Goal: Task Accomplishment & Management: Manage account settings

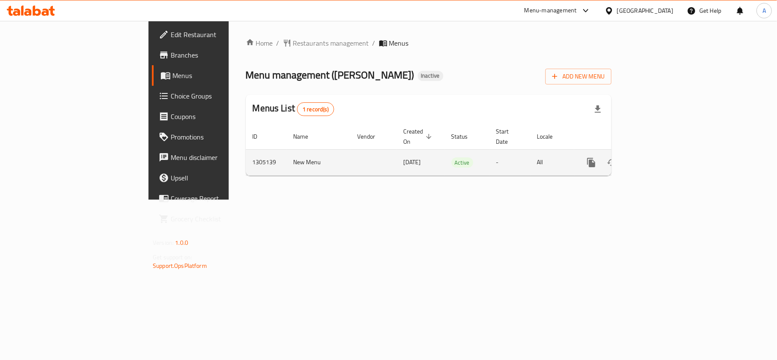
click at [658, 157] on icon "enhanced table" at bounding box center [653, 162] width 10 height 10
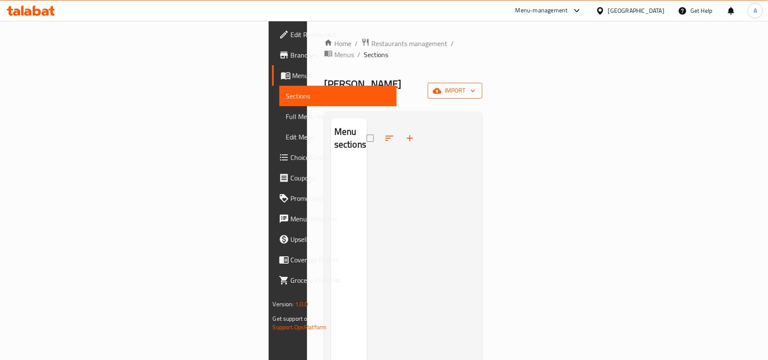
click at [476, 85] on span "import" at bounding box center [455, 90] width 41 height 11
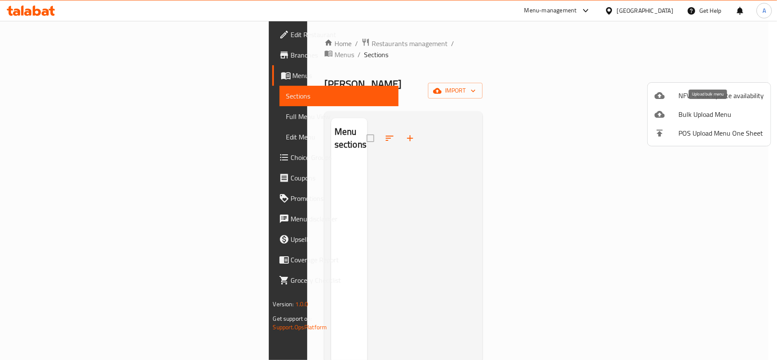
click at [688, 116] on span "Bulk Upload Menu" at bounding box center [720, 114] width 85 height 10
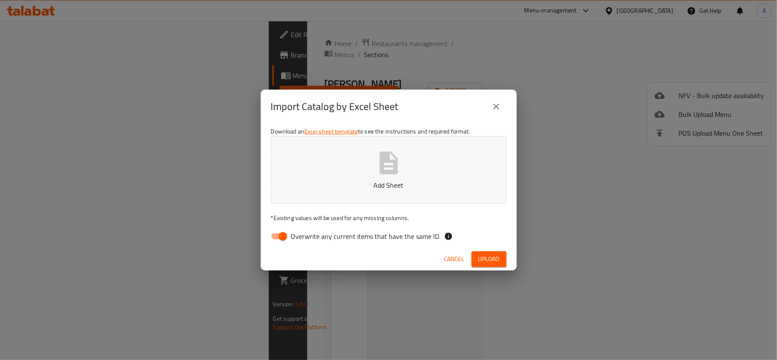
click at [297, 234] on span "Overwrite any current items that have the same ID." at bounding box center [366, 236] width 150 height 10
click at [297, 234] on input "Overwrite any current items that have the same ID." at bounding box center [283, 236] width 49 height 16
checkbox input "false"
click at [489, 111] on button "close" at bounding box center [496, 106] width 20 height 20
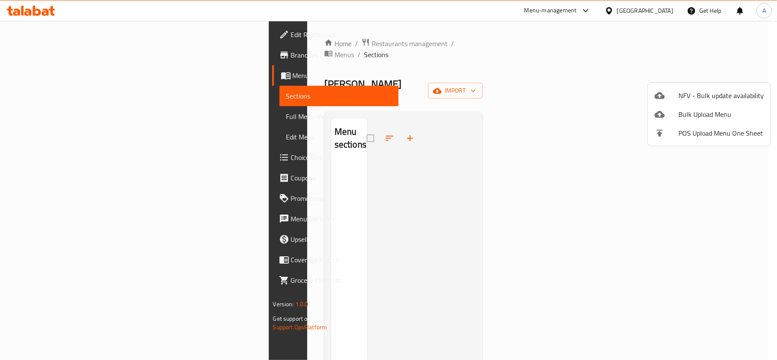
click at [289, 44] on div at bounding box center [388, 180] width 777 height 360
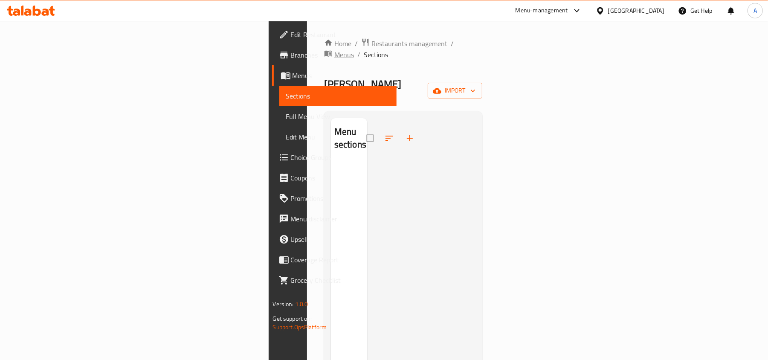
click at [334, 49] on span "Menus" at bounding box center [344, 54] width 20 height 10
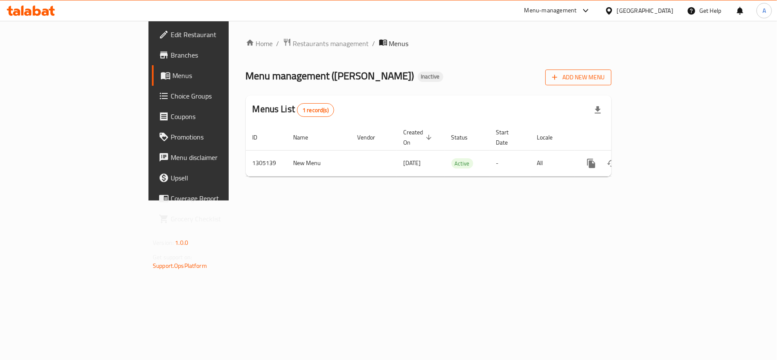
click at [611, 84] on button "Add New Menu" at bounding box center [578, 78] width 66 height 16
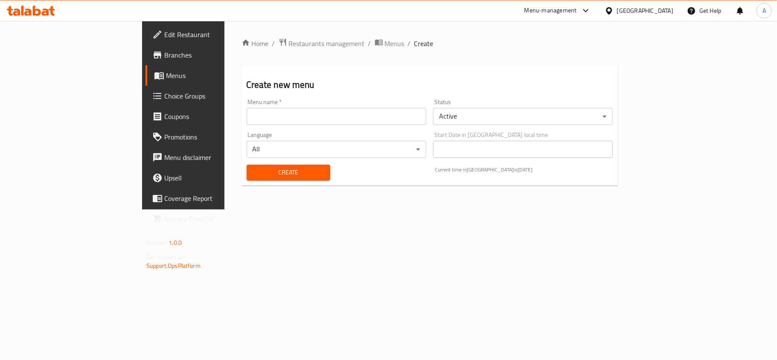
click at [302, 124] on input "text" at bounding box center [337, 116] width 180 height 17
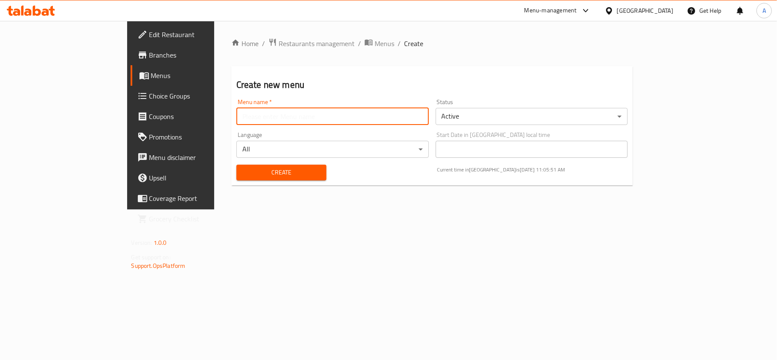
type input "0"
click at [243, 173] on span "Create" at bounding box center [281, 172] width 76 height 11
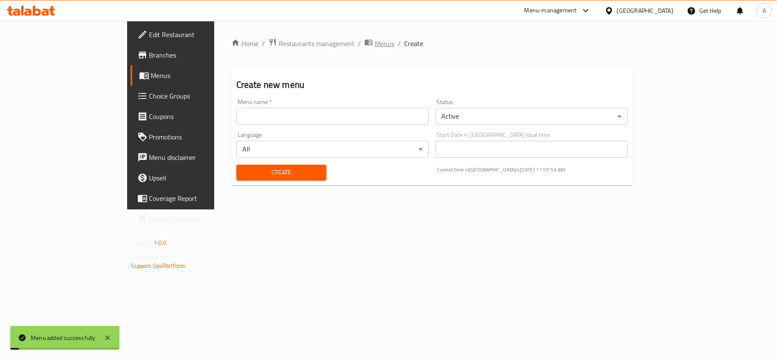
click at [375, 40] on span "Menus" at bounding box center [385, 43] width 20 height 10
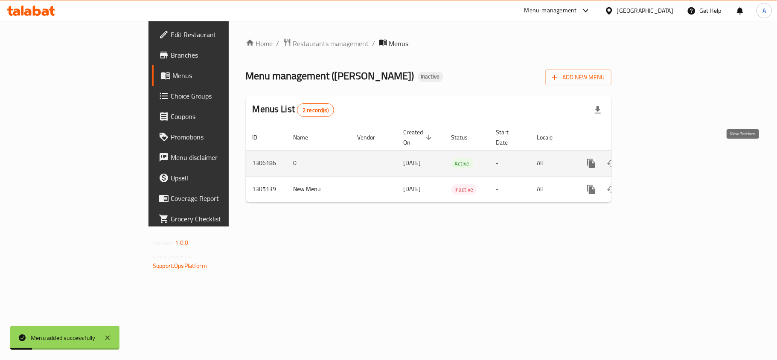
click at [658, 158] on icon "enhanced table" at bounding box center [653, 163] width 10 height 10
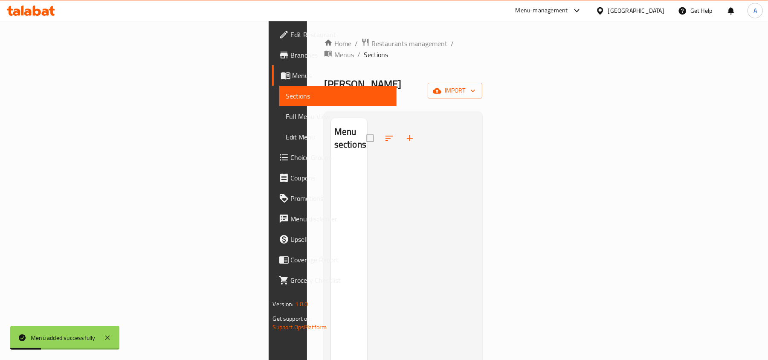
click at [483, 59] on div "Home / Restaurants management / Menus / Sections Albadawi Butchery Inactive imp…" at bounding box center [403, 261] width 159 height 447
click at [476, 85] on span "import" at bounding box center [455, 90] width 41 height 11
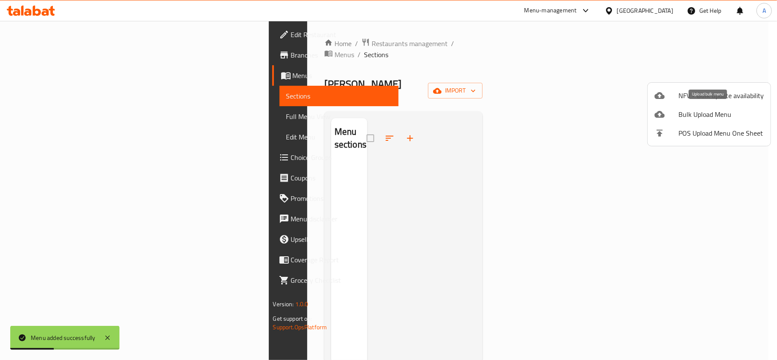
click at [700, 113] on span "Bulk Upload Menu" at bounding box center [720, 114] width 85 height 10
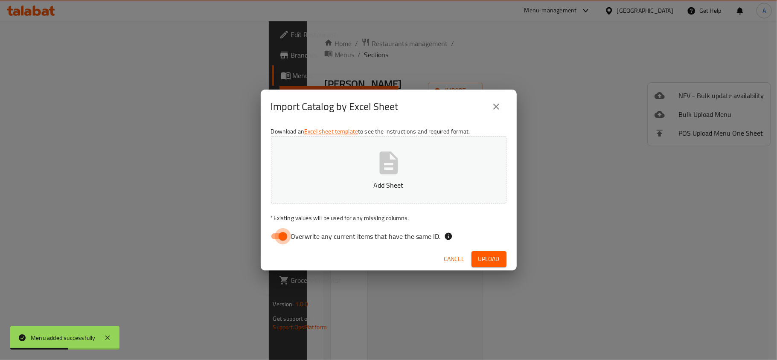
click at [280, 235] on input "Overwrite any current items that have the same ID." at bounding box center [283, 236] width 49 height 16
checkbox input "false"
click at [313, 163] on button "Add Sheet" at bounding box center [388, 169] width 235 height 67
click at [482, 262] on span "Upload" at bounding box center [488, 259] width 21 height 11
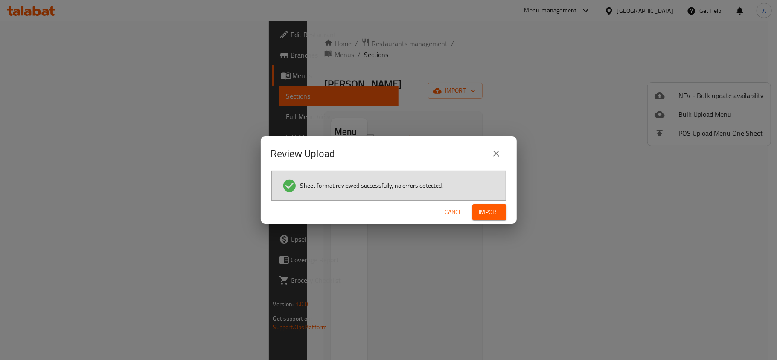
click at [495, 210] on span "Import" at bounding box center [489, 212] width 20 height 11
click at [454, 213] on span "Cancel" at bounding box center [455, 212] width 20 height 11
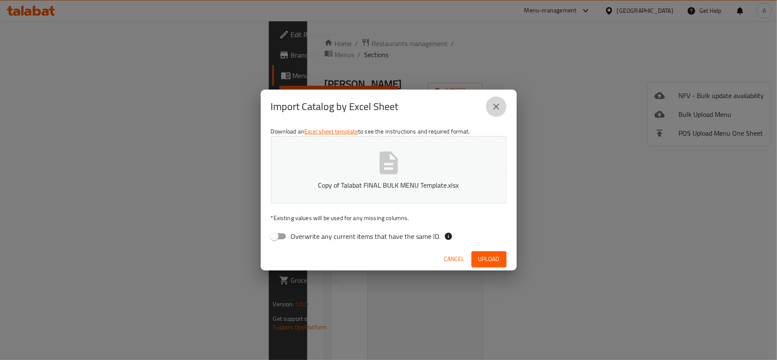
click at [495, 102] on icon "close" at bounding box center [496, 107] width 10 height 10
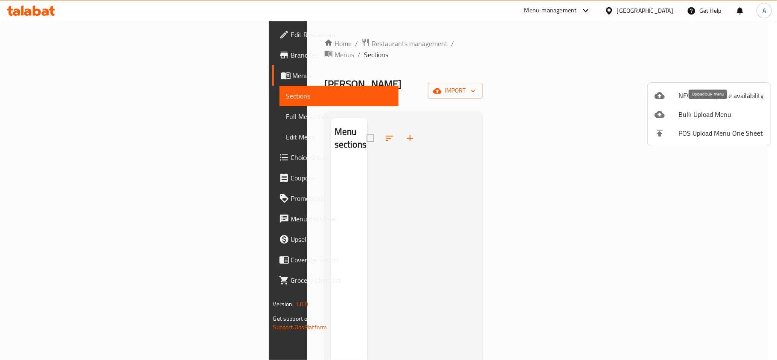
click at [717, 119] on span "Bulk Upload Menu" at bounding box center [720, 114] width 85 height 10
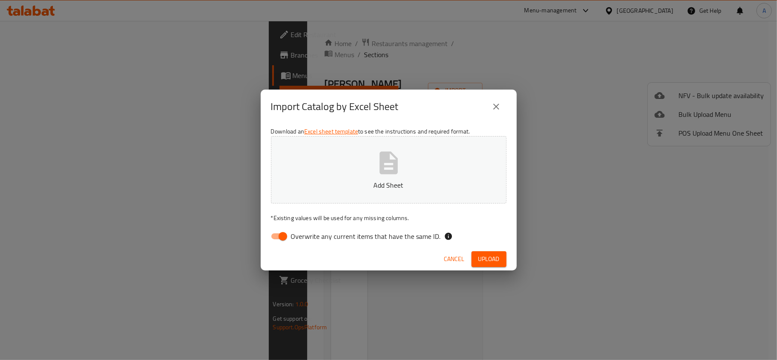
click at [329, 235] on span "Overwrite any current items that have the same ID." at bounding box center [366, 236] width 150 height 10
click at [307, 235] on input "Overwrite any current items that have the same ID." at bounding box center [283, 236] width 49 height 16
checkbox input "false"
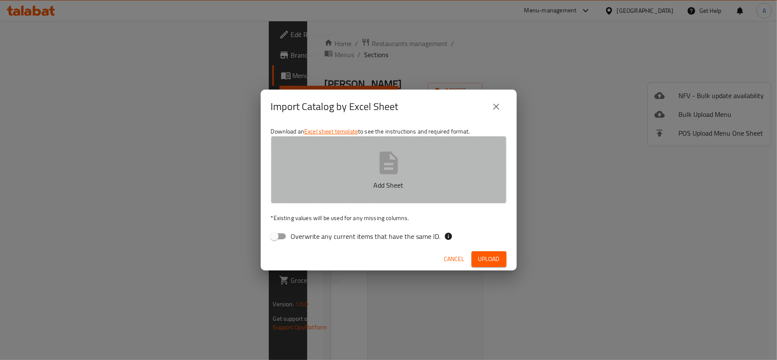
click at [361, 183] on p "Add Sheet" at bounding box center [388, 185] width 209 height 10
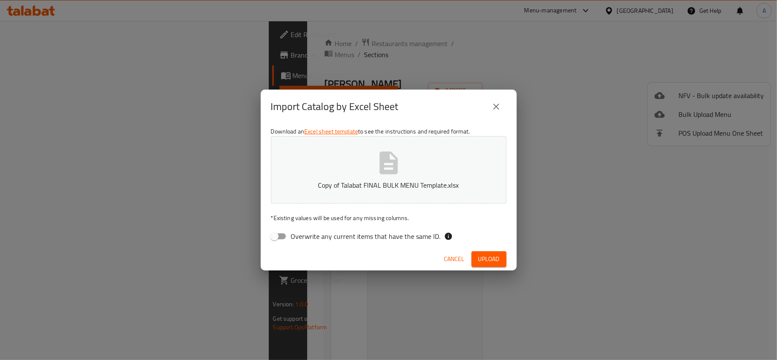
click at [480, 249] on div "Cancel Upload" at bounding box center [389, 259] width 256 height 23
click at [478, 258] on span "Upload" at bounding box center [488, 259] width 21 height 11
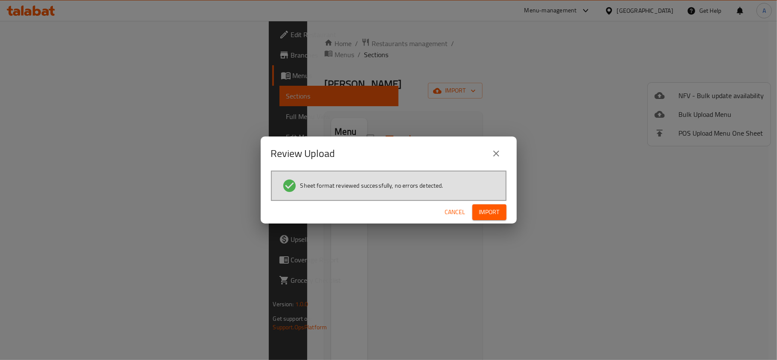
click at [487, 213] on span "Import" at bounding box center [489, 212] width 20 height 11
click at [54, 342] on div "Import is failed" at bounding box center [51, 337] width 41 height 9
click at [53, 342] on div "Import is failed" at bounding box center [51, 337] width 41 height 9
click at [53, 339] on div "Import is failed" at bounding box center [51, 337] width 41 height 9
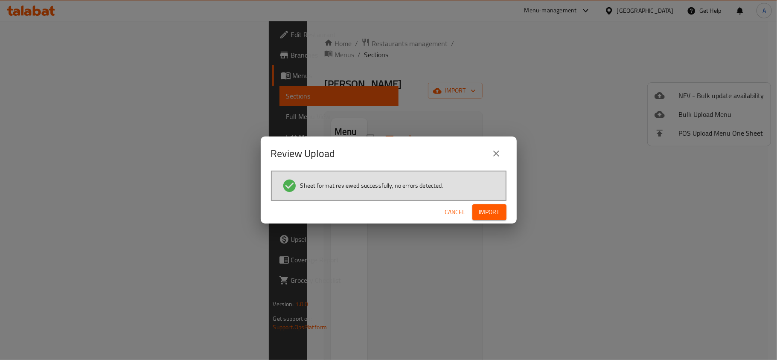
click at [462, 209] on span "Cancel" at bounding box center [455, 212] width 20 height 11
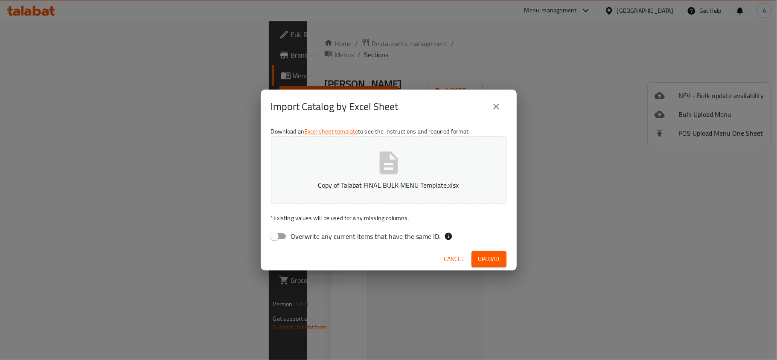
click at [373, 177] on button "Copy of Talabat FINAL BULK MENU Template.xlsx" at bounding box center [388, 169] width 235 height 67
click at [483, 255] on span "Upload" at bounding box center [488, 259] width 21 height 11
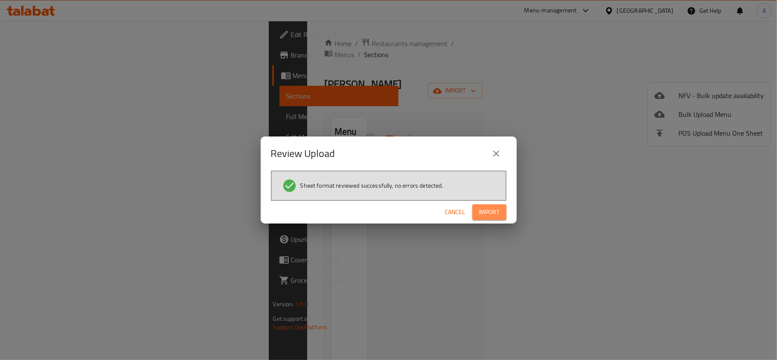
click at [498, 212] on span "Import" at bounding box center [489, 212] width 20 height 11
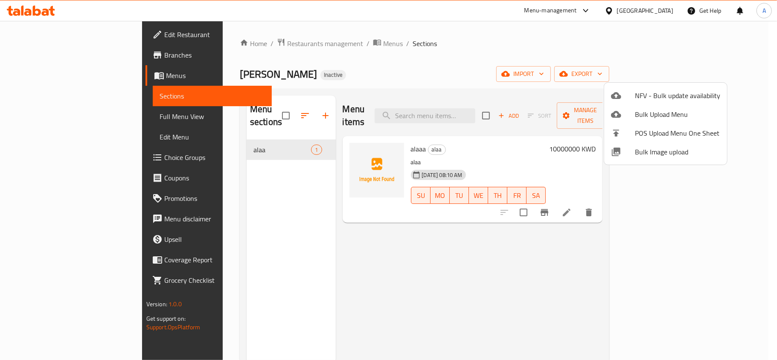
click at [360, 214] on div at bounding box center [388, 180] width 777 height 360
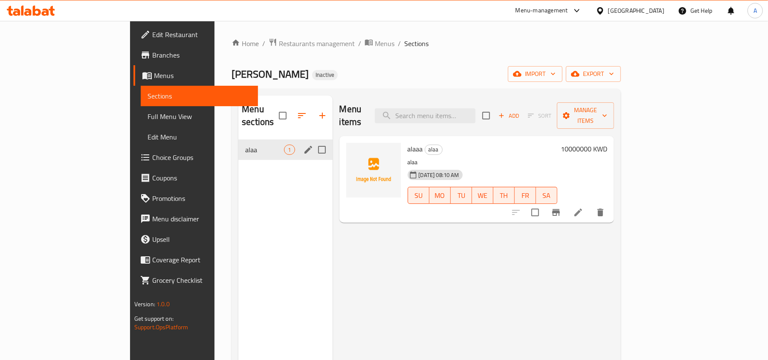
click at [313, 141] on input "Menu sections" at bounding box center [322, 150] width 18 height 18
checkbox input "true"
click at [293, 112] on icon "button" at bounding box center [297, 116] width 8 height 8
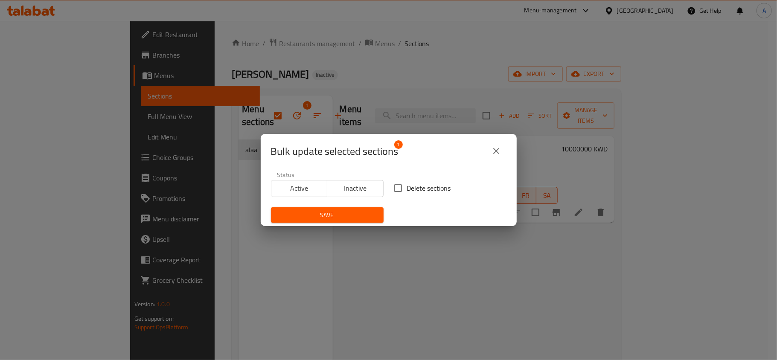
click at [372, 189] on span "Inactive" at bounding box center [355, 188] width 49 height 12
click at [369, 188] on span "Inactive" at bounding box center [355, 188] width 49 height 12
click at [410, 186] on span "Delete sections" at bounding box center [429, 188] width 44 height 10
click at [407, 186] on input "Delete sections" at bounding box center [398, 188] width 18 height 18
checkbox input "true"
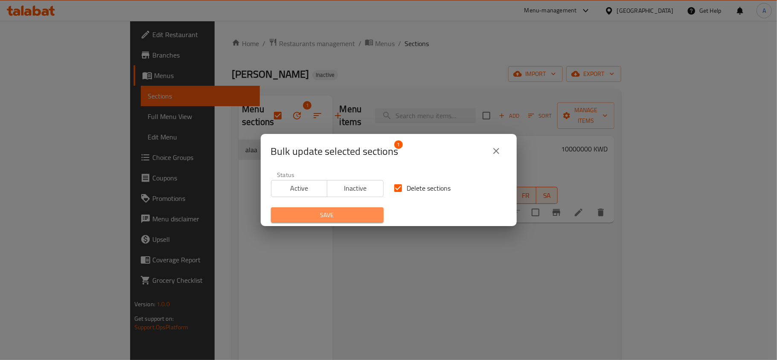
click at [363, 208] on button "Save" at bounding box center [327, 215] width 113 height 16
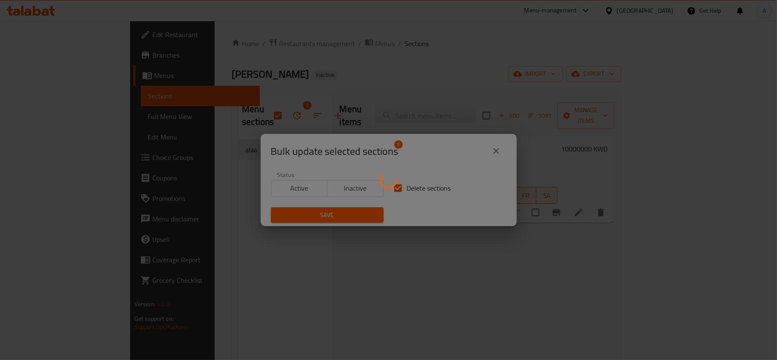
checkbox input "false"
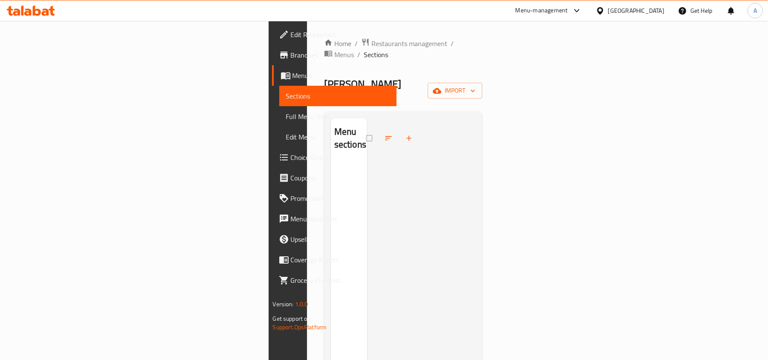
click at [649, 5] on div "[GEOGRAPHIC_DATA]" at bounding box center [630, 10] width 82 height 20
click at [651, 9] on div "[GEOGRAPHIC_DATA]" at bounding box center [636, 10] width 56 height 9
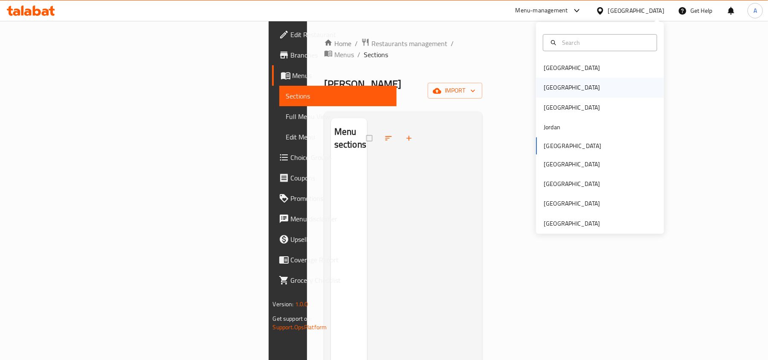
click at [544, 87] on div "[GEOGRAPHIC_DATA]" at bounding box center [572, 87] width 56 height 9
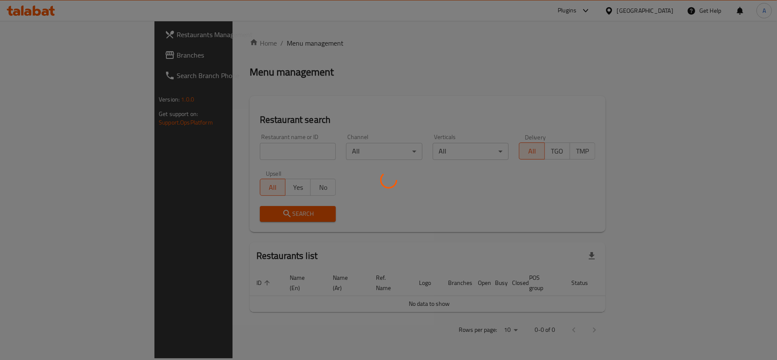
click at [16, 57] on div at bounding box center [388, 180] width 777 height 360
click at [17, 52] on div at bounding box center [388, 180] width 777 height 360
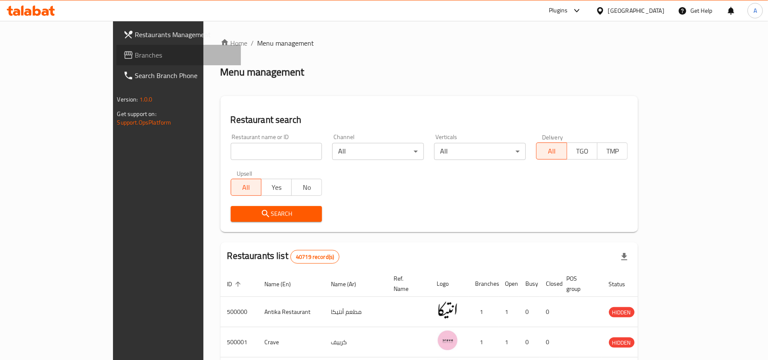
click at [124, 52] on icon at bounding box center [128, 55] width 9 height 8
